Goal: Transaction & Acquisition: Book appointment/travel/reservation

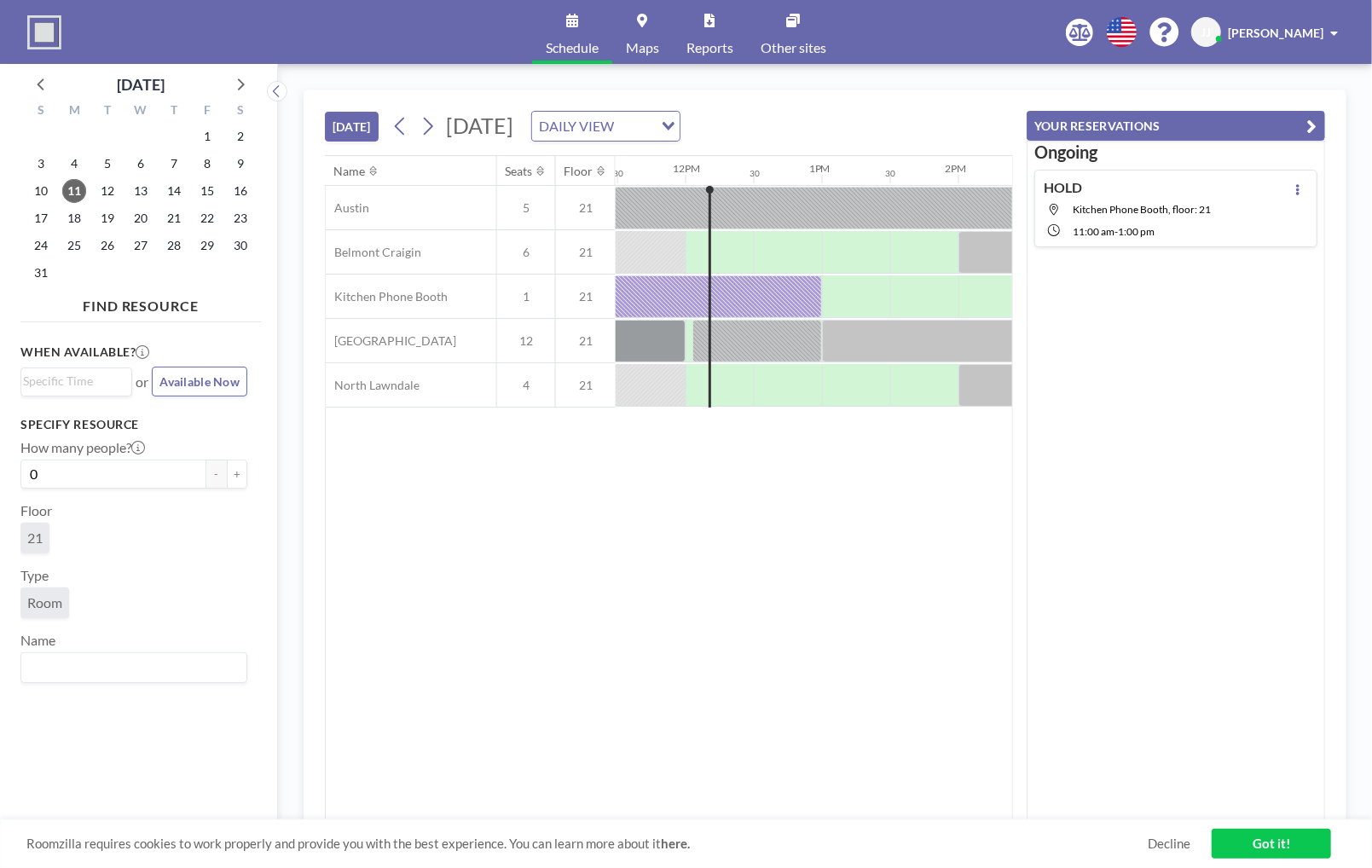
scroll to position [0, 1569]
click at [828, 297] on div at bounding box center [854, 297] width 68 height 42
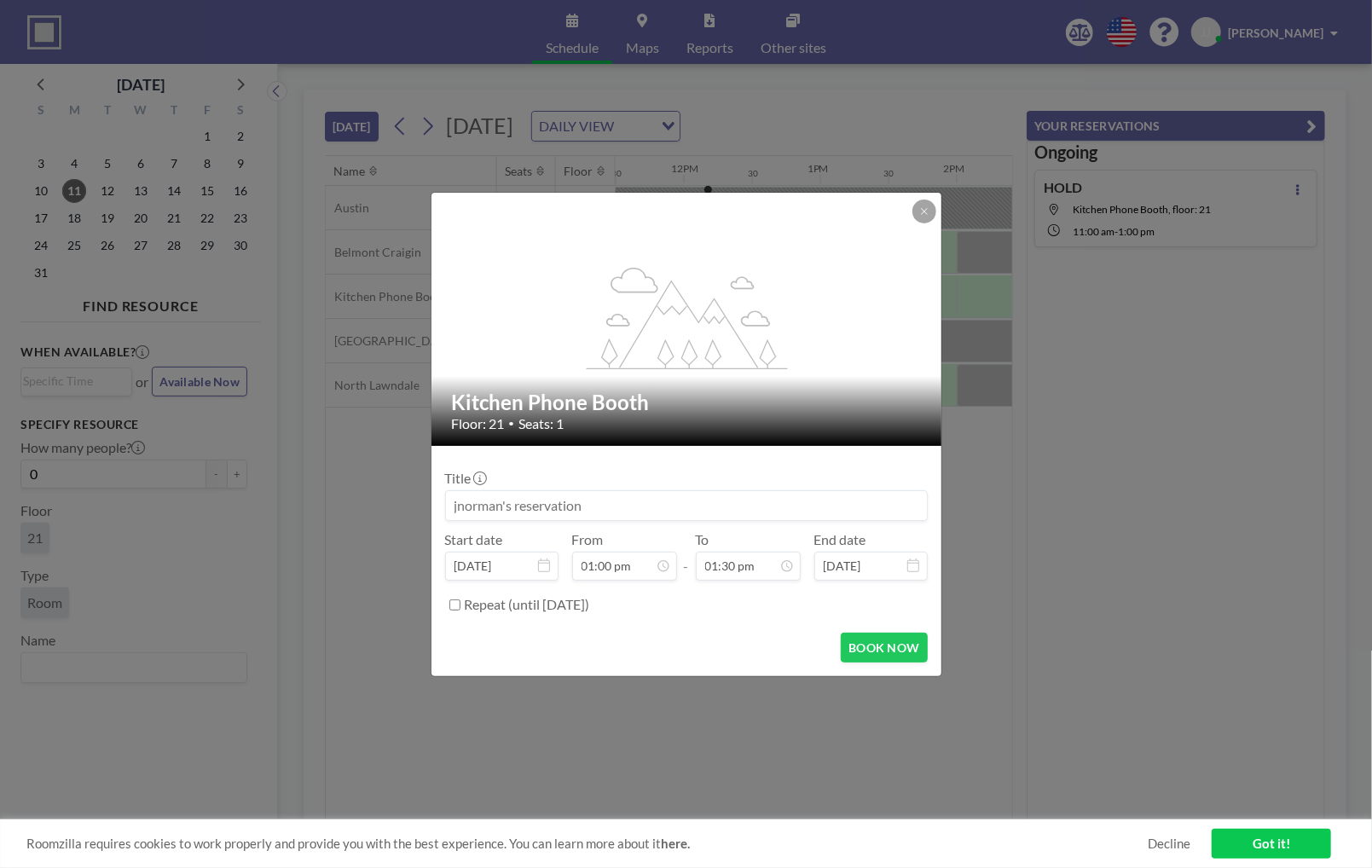
click at [553, 506] on input at bounding box center [686, 505] width 481 height 29
type input "HOLD"
click at [927, 210] on icon at bounding box center [924, 211] width 11 height 11
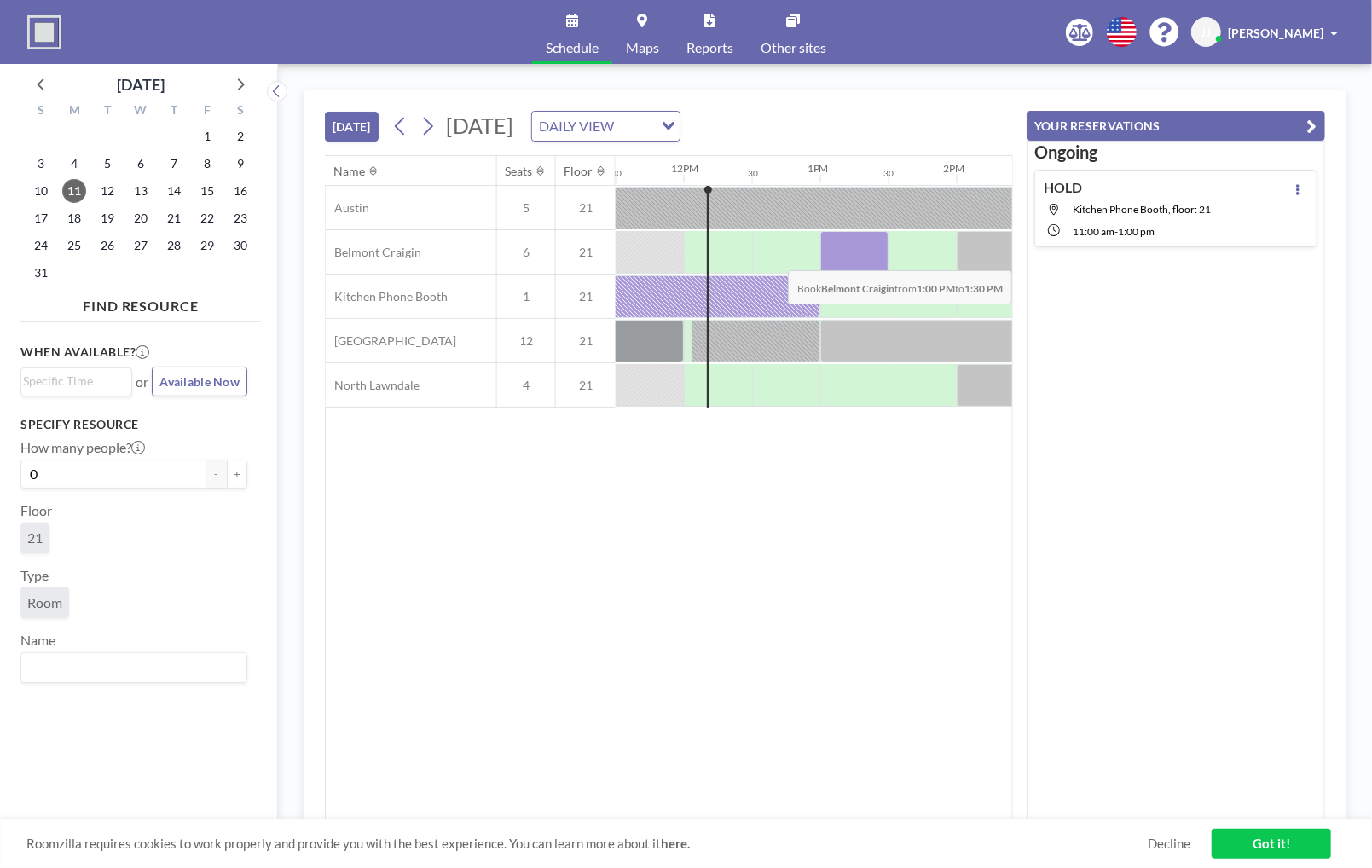
click at [846, 255] on div at bounding box center [854, 253] width 68 height 42
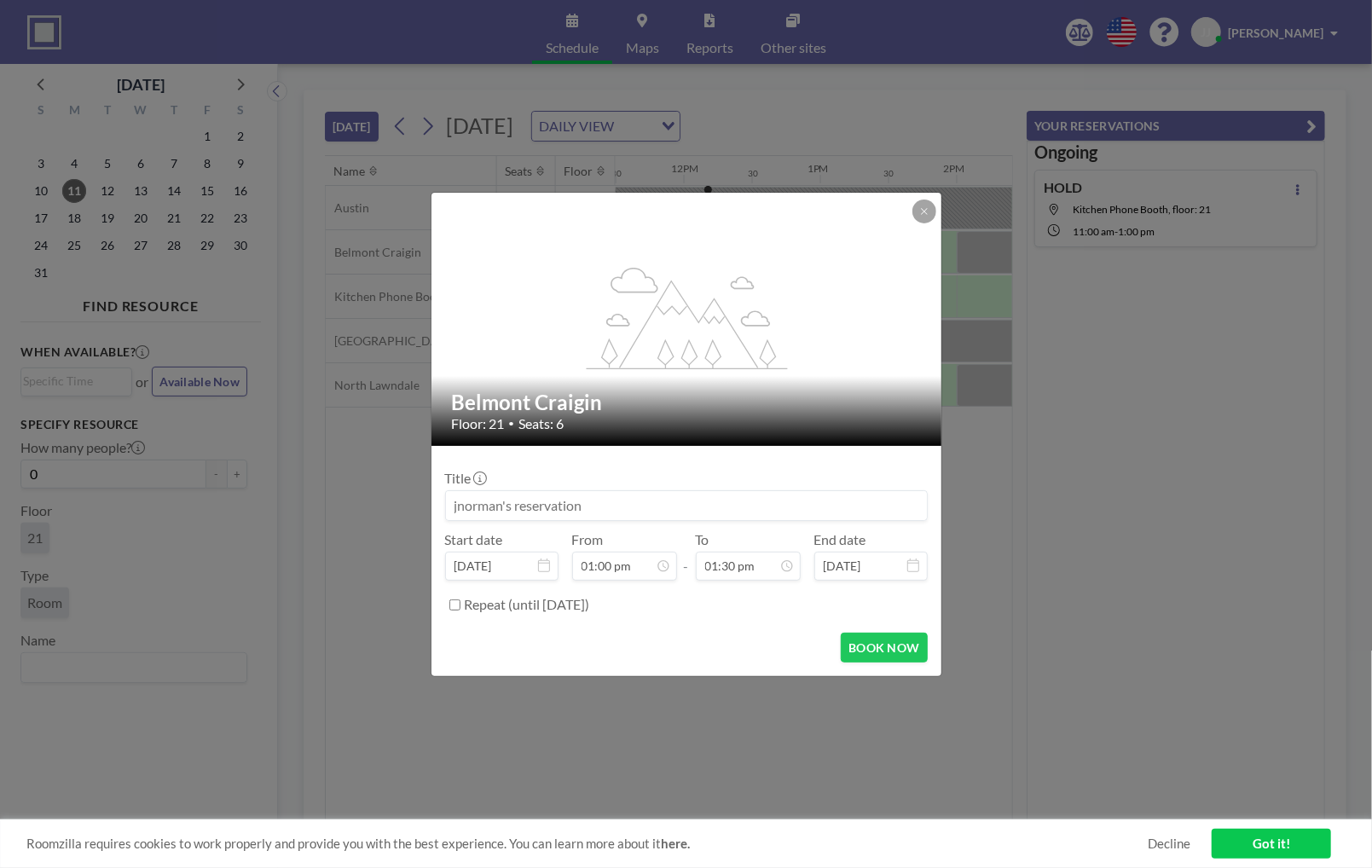
click at [606, 503] on input at bounding box center [686, 505] width 481 height 29
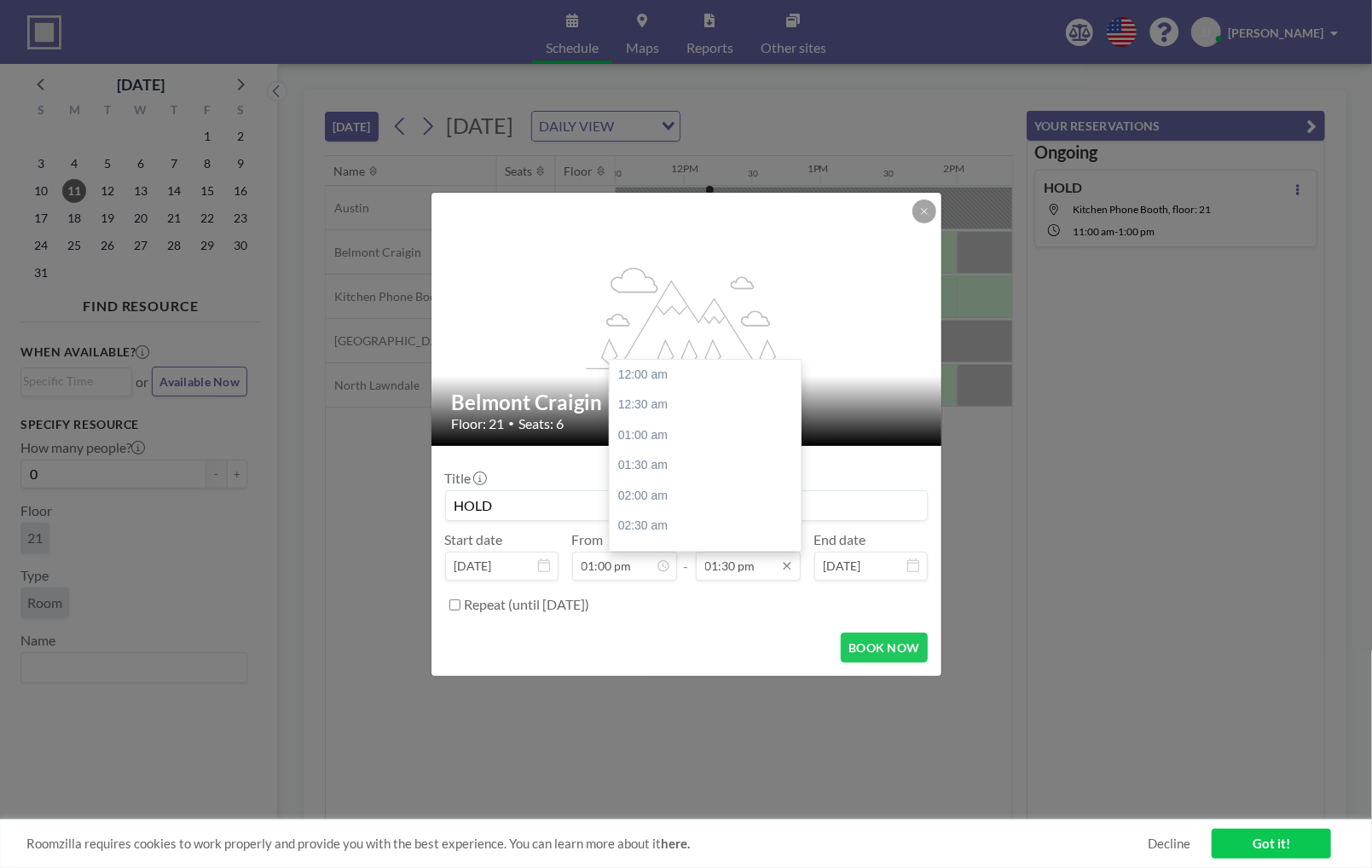
scroll to position [819, 0]
type input "HOLD"
click at [761, 554] on input "01:30 pm" at bounding box center [748, 566] width 105 height 29
click at [658, 391] on div "02:00 pm" at bounding box center [710, 388] width 200 height 31
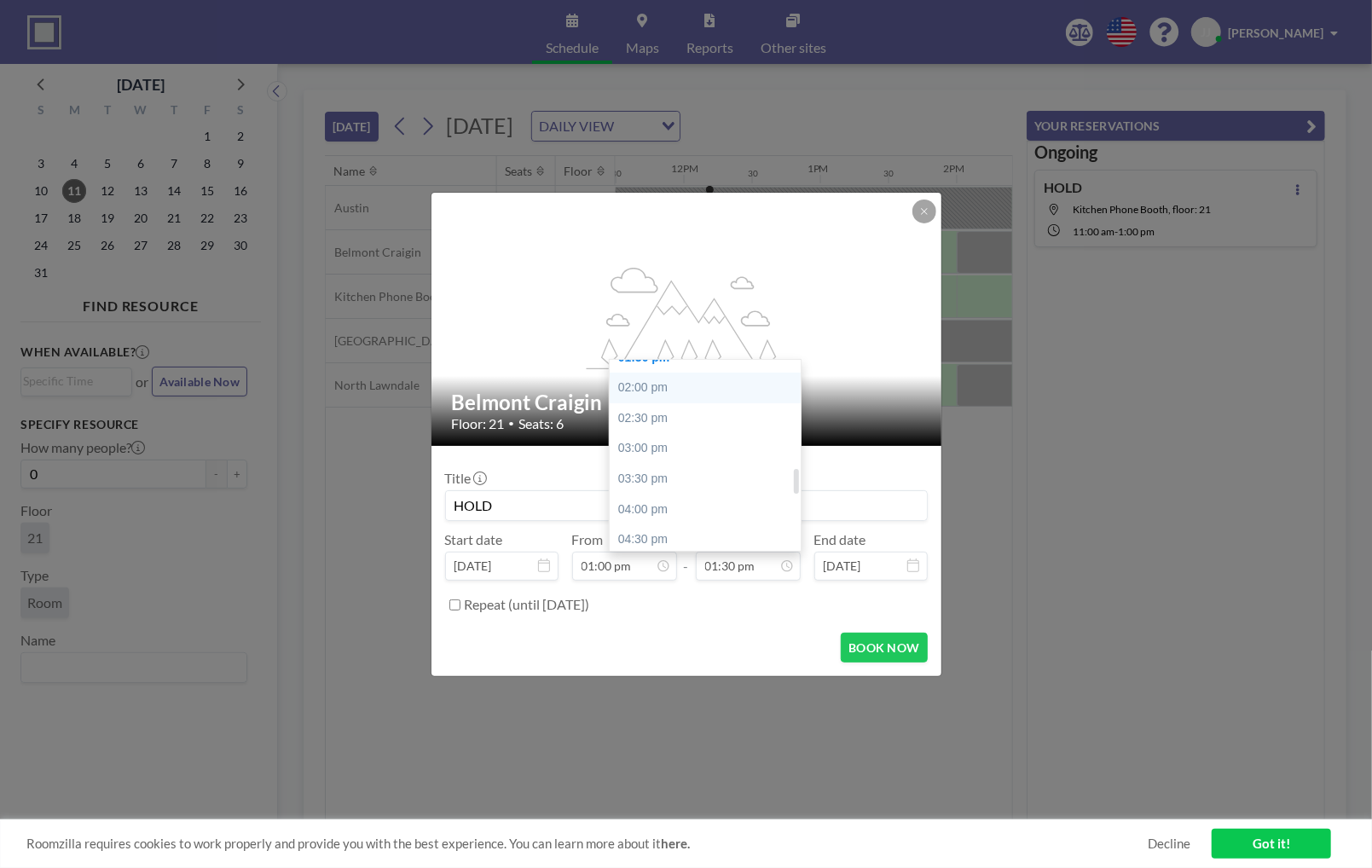
type input "02:00 pm"
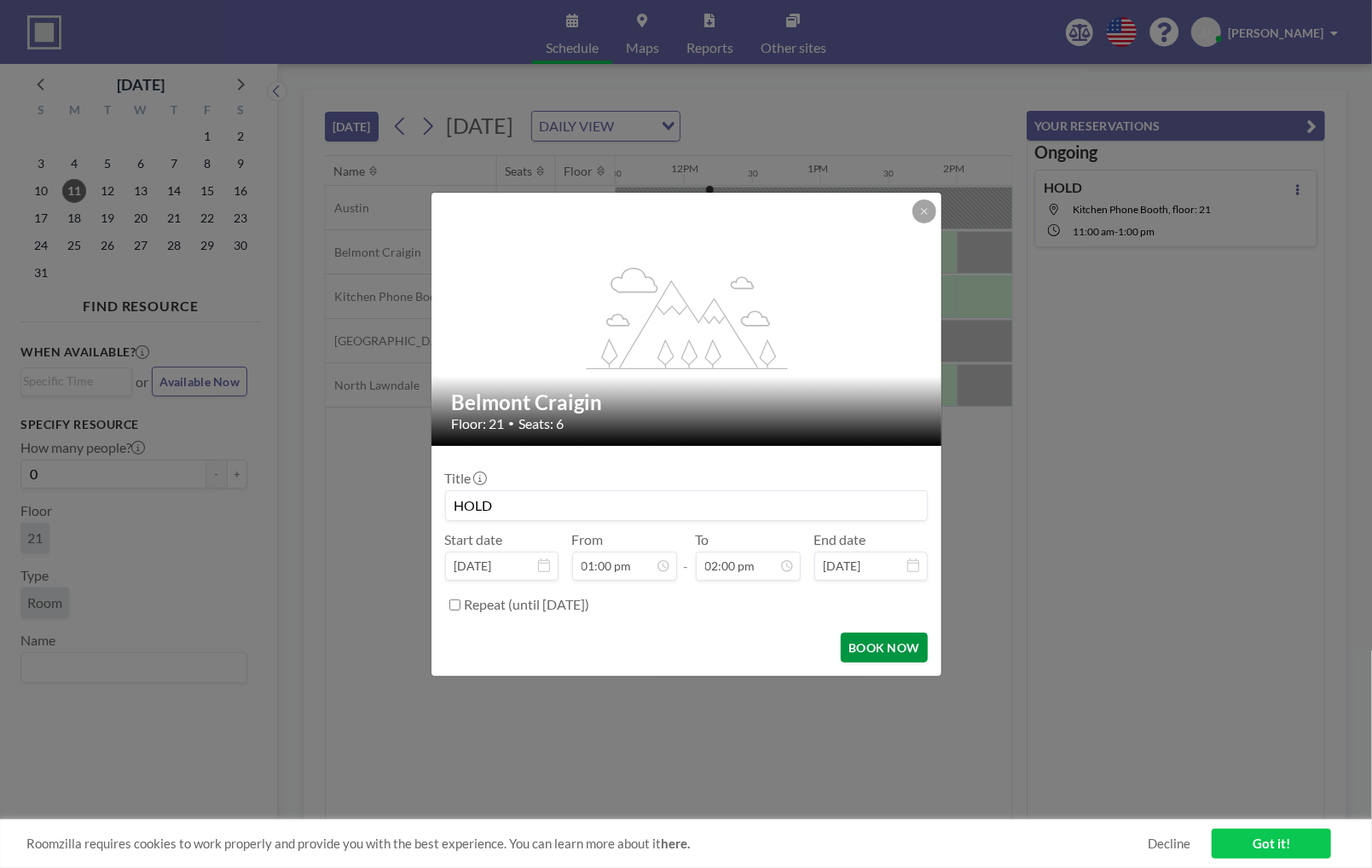
click at [878, 641] on button "BOOK NOW" at bounding box center [883, 647] width 86 height 30
